Goal: Task Accomplishment & Management: Use online tool/utility

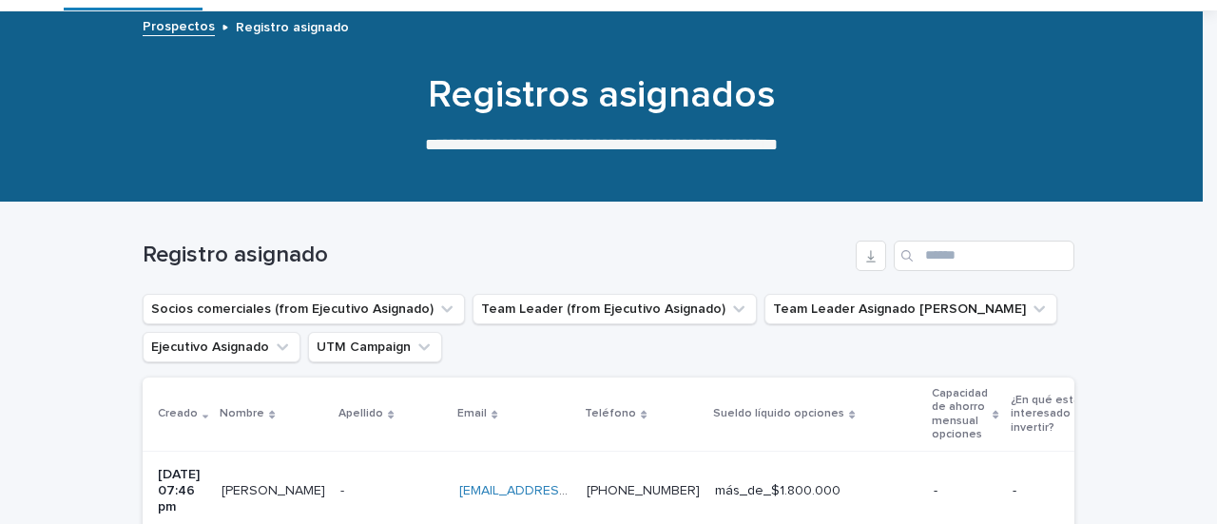
scroll to position [380, 0]
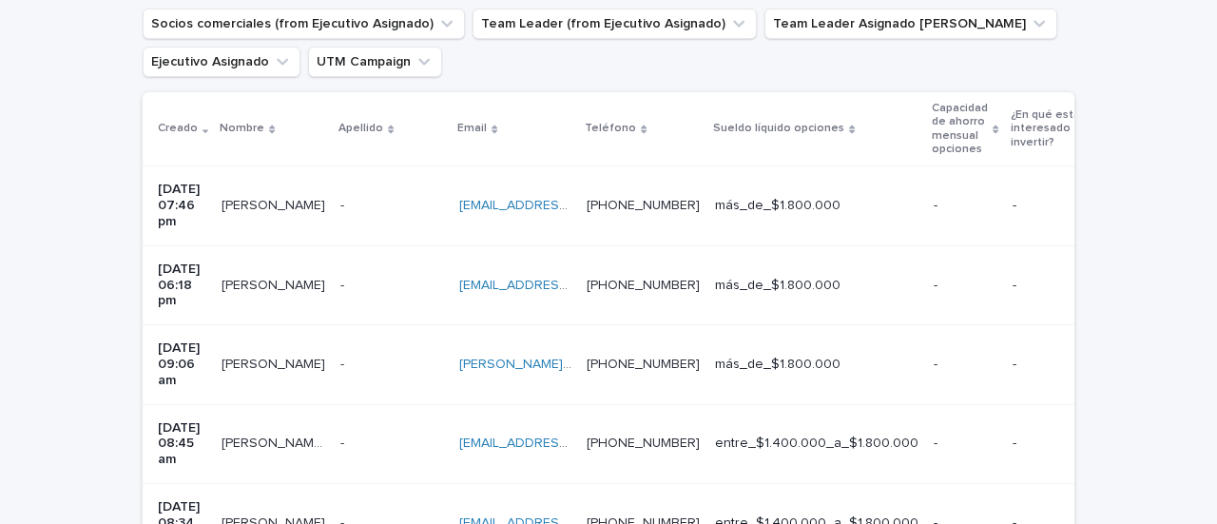
click at [287, 286] on td "[PERSON_NAME] [PERSON_NAME]" at bounding box center [273, 284] width 119 height 79
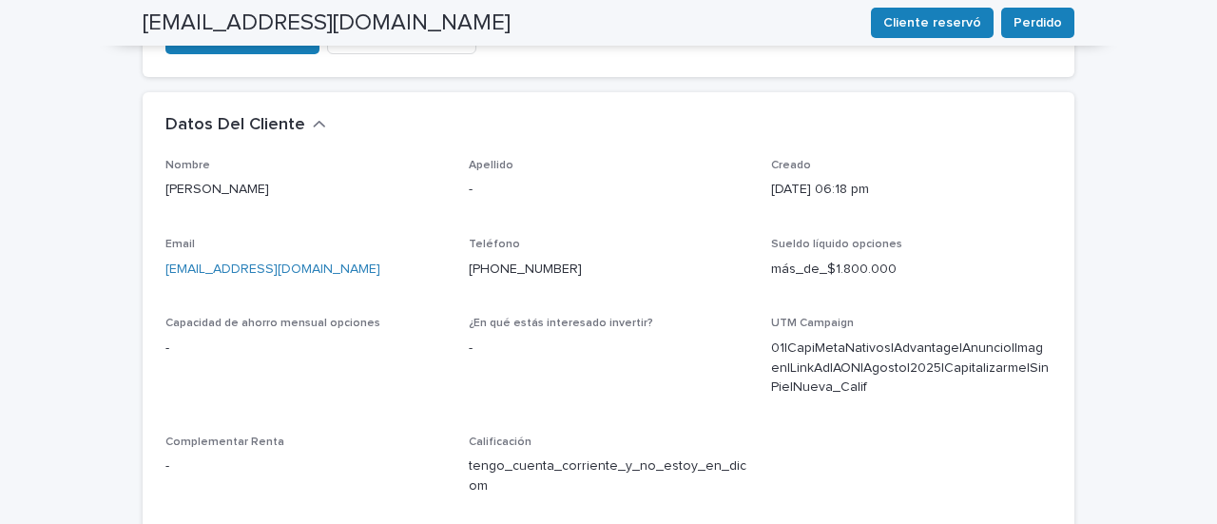
scroll to position [761, 0]
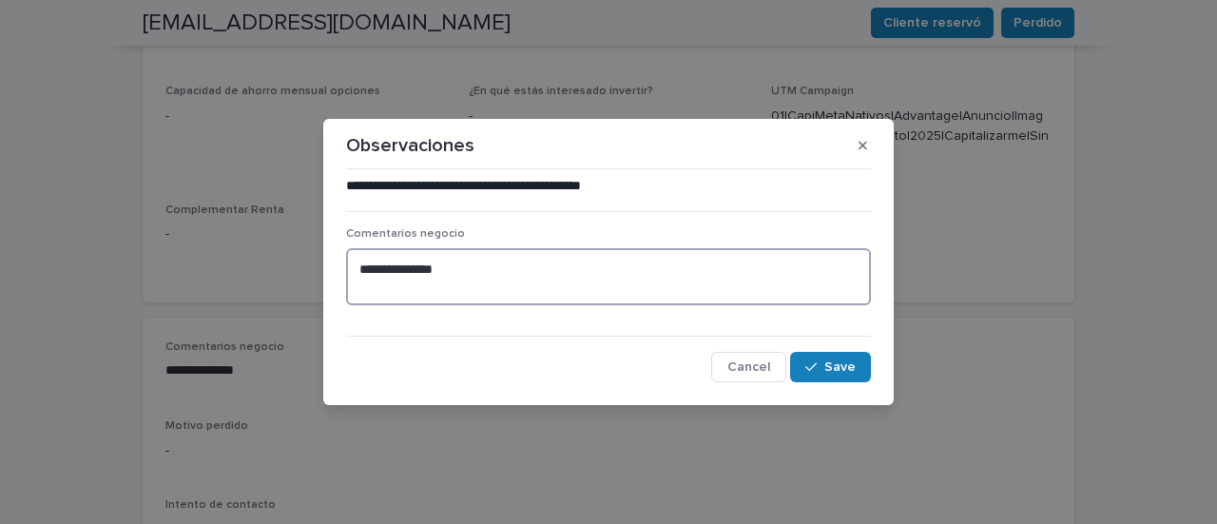
click at [449, 271] on textarea "**********" at bounding box center [608, 276] width 525 height 56
type textarea "**********"
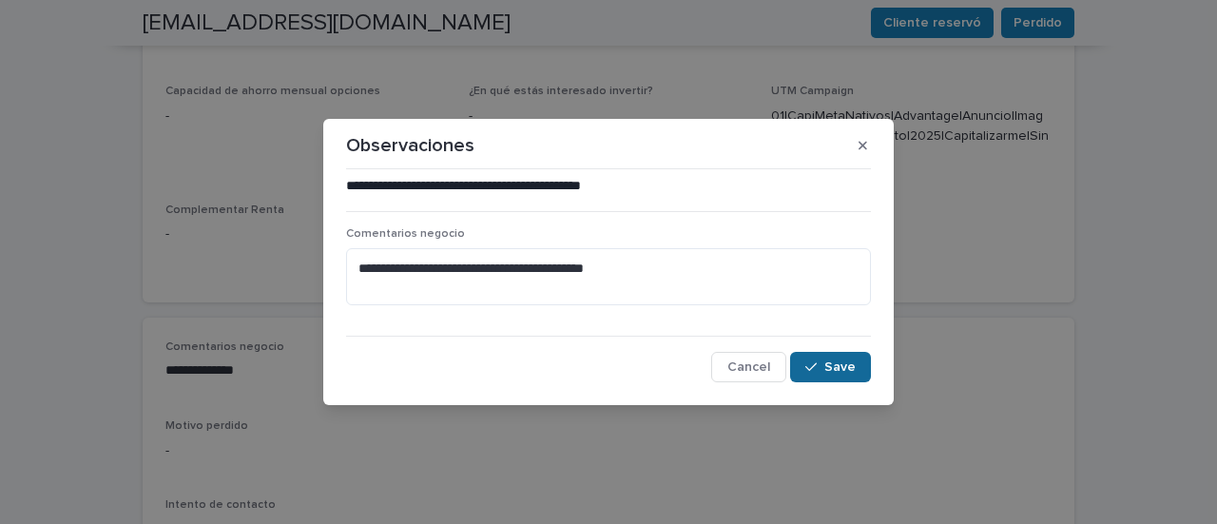
click at [841, 367] on span "Save" at bounding box center [840, 366] width 31 height 13
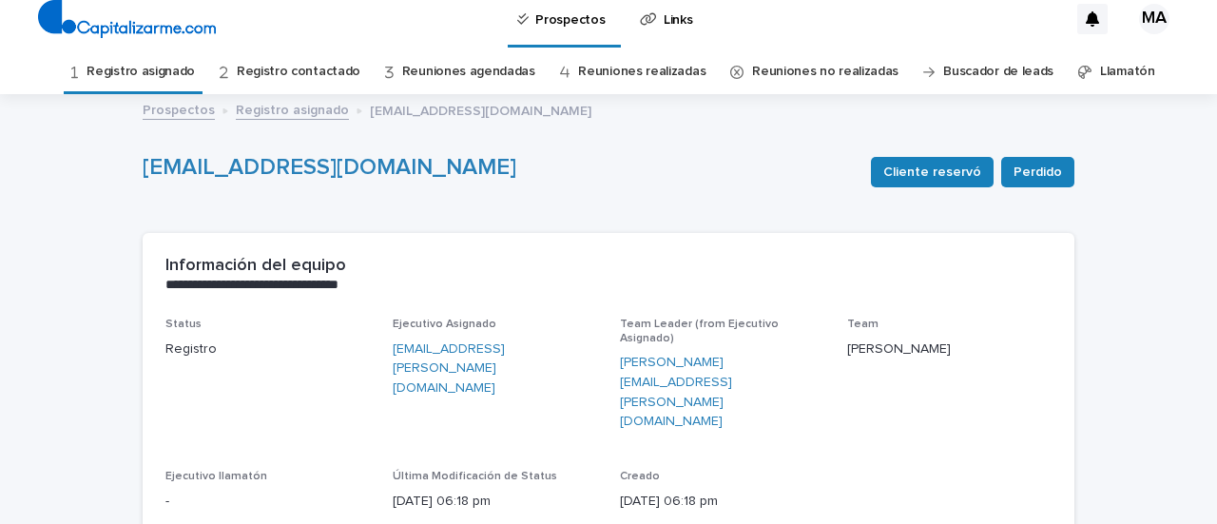
scroll to position [0, 0]
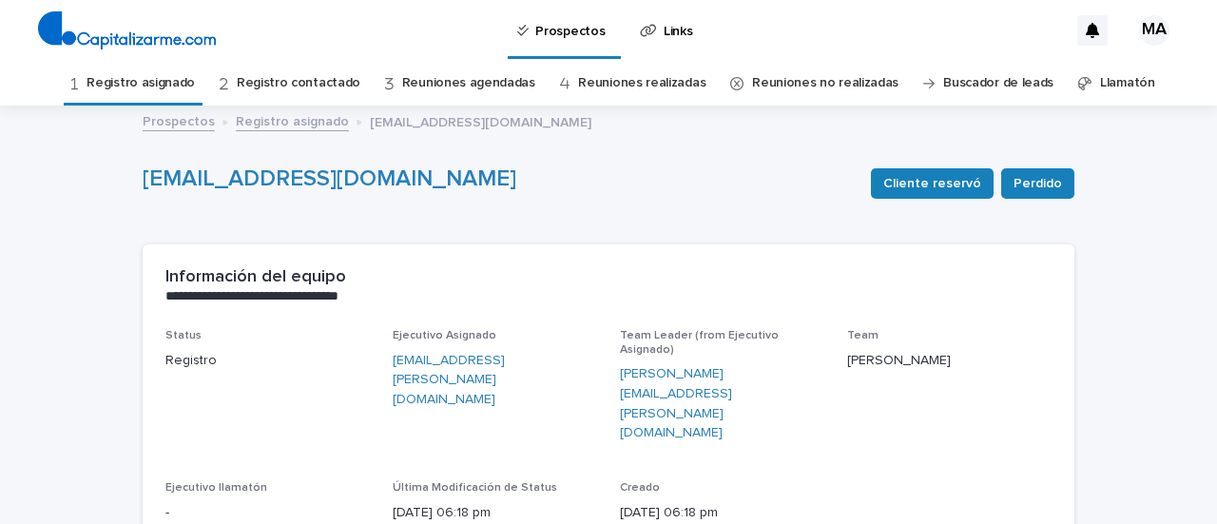
click at [169, 71] on link "Registro asignado" at bounding box center [141, 83] width 108 height 45
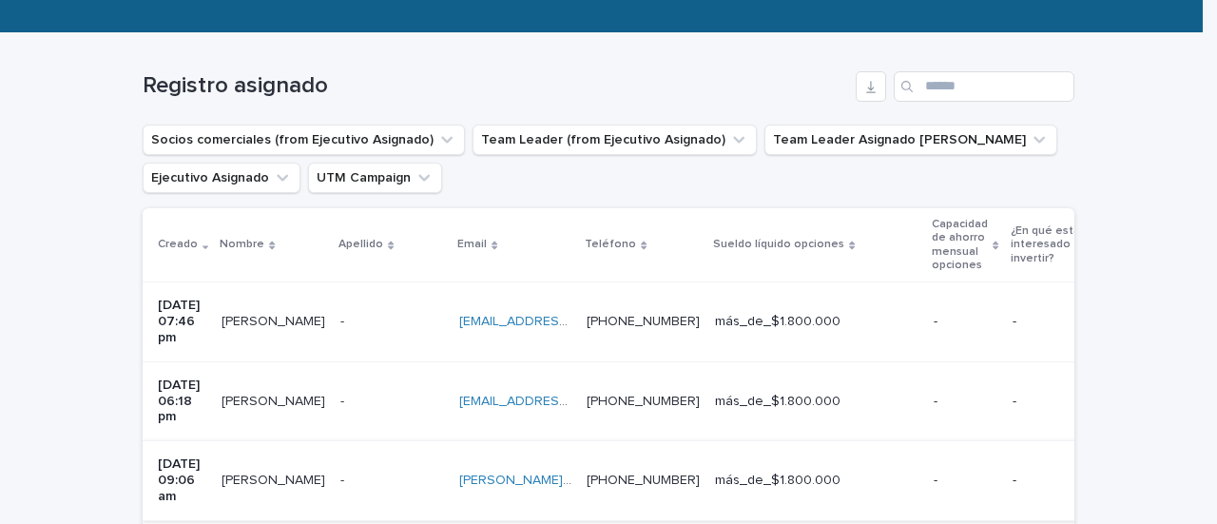
scroll to position [41, 0]
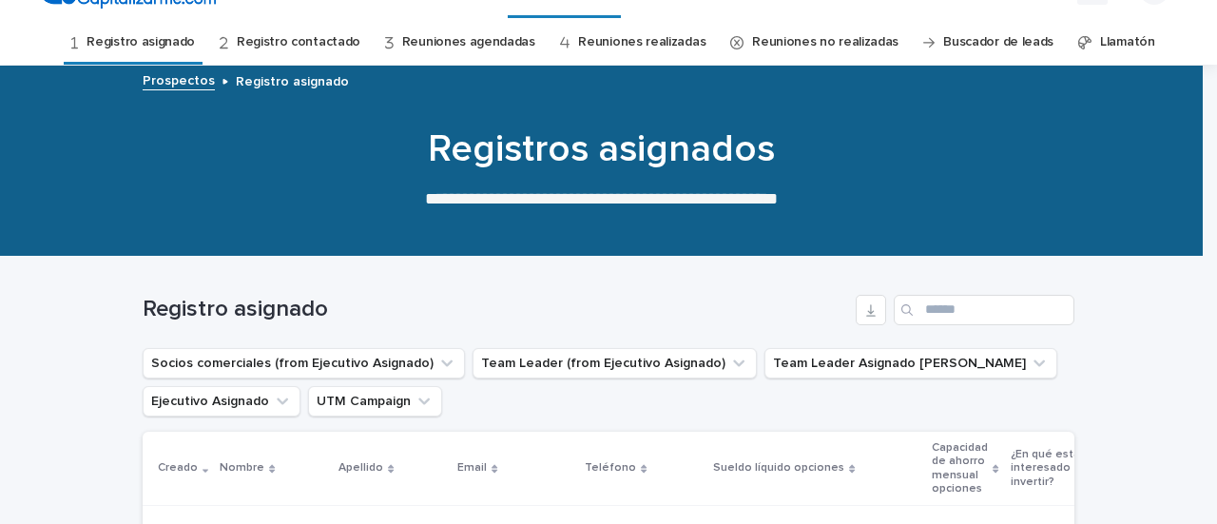
click at [274, 40] on link "Registro contactado" at bounding box center [299, 42] width 124 height 45
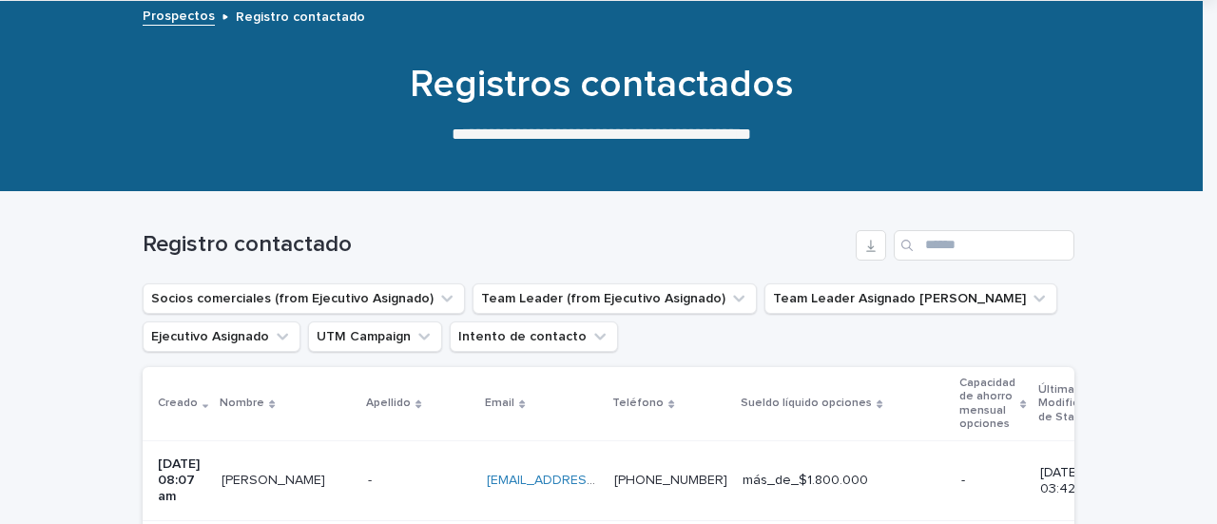
scroll to position [420, 0]
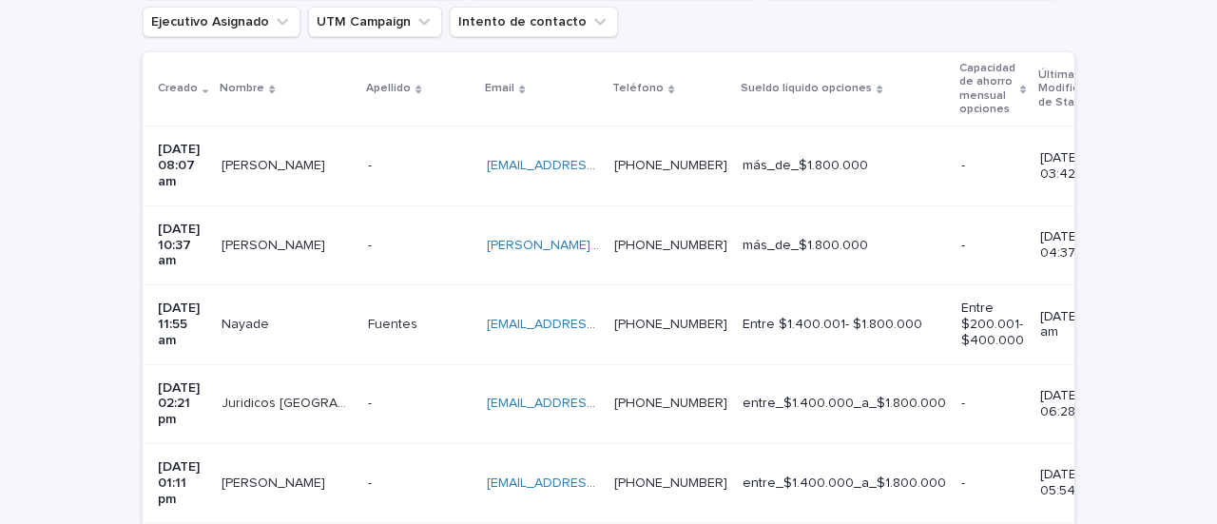
click at [261, 187] on td "[PERSON_NAME] [PERSON_NAME]" at bounding box center [287, 165] width 146 height 79
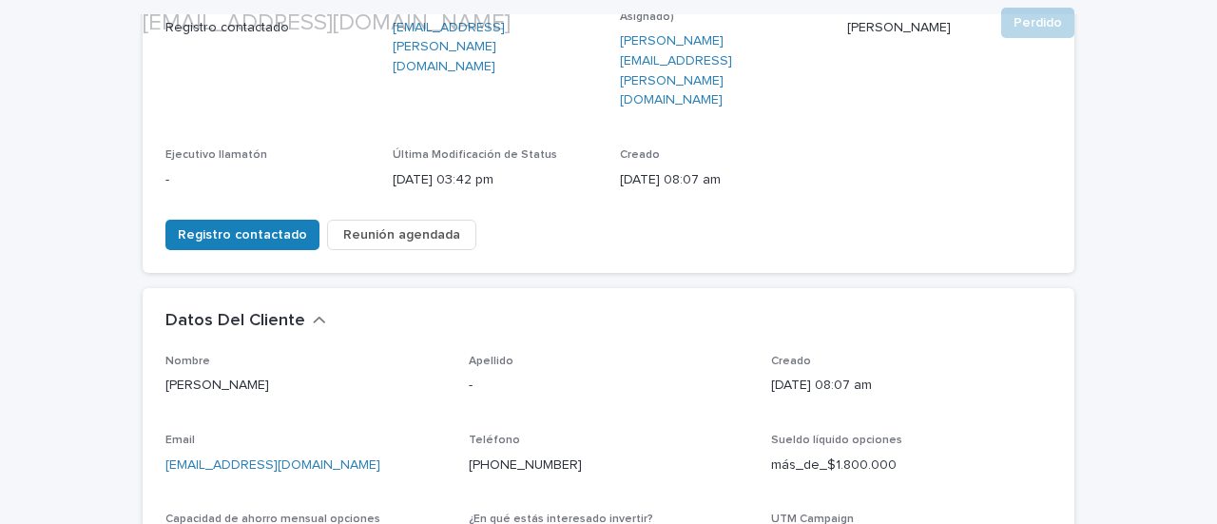
scroll to position [571, 0]
